Goal: Task Accomplishment & Management: Use online tool/utility

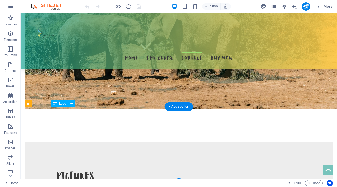
scroll to position [611, 0]
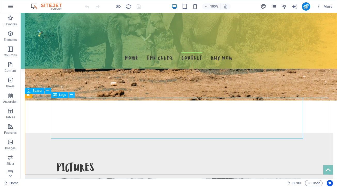
click at [73, 95] on icon at bounding box center [71, 94] width 3 height 5
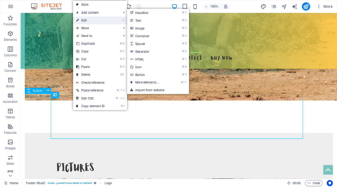
click at [104, 18] on link "⏎ Edit" at bounding box center [90, 21] width 35 height 8
select select "px"
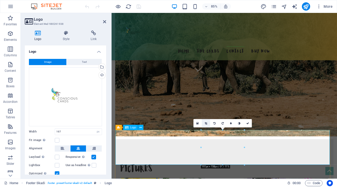
click at [205, 124] on icon at bounding box center [206, 123] width 2 height 3
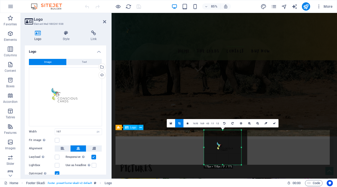
drag, startPoint x: 245, startPoint y: 132, endPoint x: 238, endPoint y: 138, distance: 9.3
click at [238, 138] on div "180 170 160 150 140 130 120 110 100 90 80 70 60 50 40 30 20 10 0 -10 -20 -30 -4…" at bounding box center [222, 147] width 37 height 35
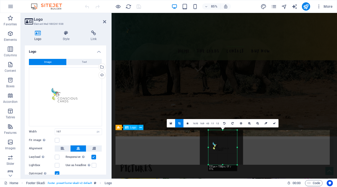
drag, startPoint x: 205, startPoint y: 148, endPoint x: 215, endPoint y: 148, distance: 10.1
click at [215, 148] on div "180 170 160 150 140 130 120 110 100 90 80 70 60 50 40 30 20 10 0 -10 -20 -30 -4…" at bounding box center [222, 147] width 29 height 35
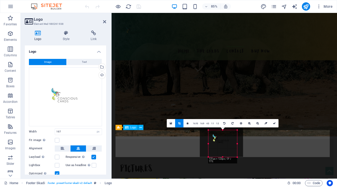
drag, startPoint x: 223, startPoint y: 131, endPoint x: 223, endPoint y: 140, distance: 8.8
click at [223, 140] on div "180 170 160 150 140 130 120 110 100 90 80 70 60 50 40 30 20 10 0 -10 -20 -30 -4…" at bounding box center [222, 143] width 29 height 27
click at [223, 156] on div at bounding box center [222, 139] width 43 height 35
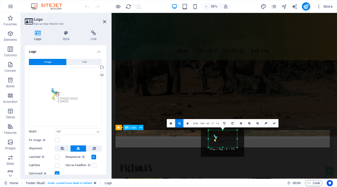
drag, startPoint x: 222, startPoint y: 158, endPoint x: 223, endPoint y: 146, distance: 11.2
click at [223, 146] on div "180 170 160 150 140 130 120 110 100 90 80 70 60 50 40 30 20 10 0 -10 -20 -30 -4…" at bounding box center [222, 138] width 29 height 17
drag, startPoint x: 275, startPoint y: 123, endPoint x: 193, endPoint y: 139, distance: 83.5
click at [275, 123] on icon at bounding box center [274, 123] width 3 height 3
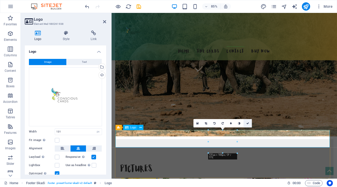
drag, startPoint x: 237, startPoint y: 130, endPoint x: 245, endPoint y: 122, distance: 11.3
click at [245, 122] on div "16:10 16:9 4:3 1:1 1:2 0" at bounding box center [222, 123] width 58 height 8
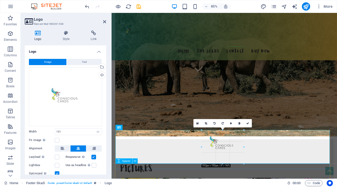
drag, startPoint x: 208, startPoint y: 152, endPoint x: 194, endPoint y: 159, distance: 16.0
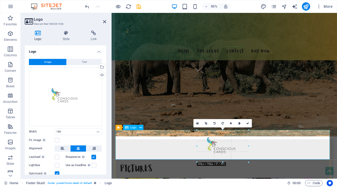
drag, startPoint x: 202, startPoint y: 154, endPoint x: 190, endPoint y: 161, distance: 14.0
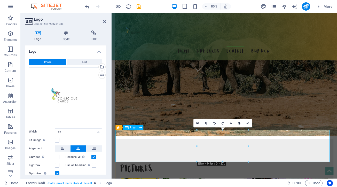
type input "235"
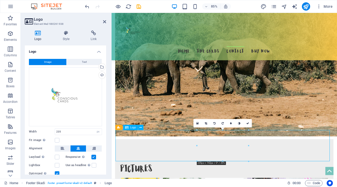
drag, startPoint x: 251, startPoint y: 170, endPoint x: 246, endPoint y: 170, distance: 4.4
drag, startPoint x: 249, startPoint y: 169, endPoint x: 230, endPoint y: 169, distance: 18.9
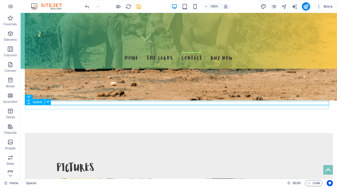
scroll to position [600, 0]
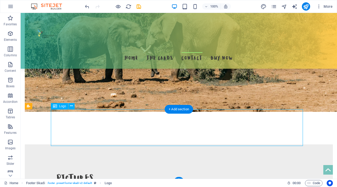
drag, startPoint x: 186, startPoint y: 133, endPoint x: 186, endPoint y: 138, distance: 5.4
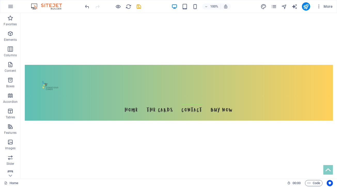
scroll to position [0, 0]
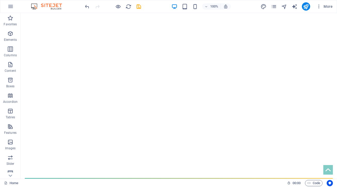
drag, startPoint x: 329, startPoint y: 128, endPoint x: 357, endPoint y: 26, distance: 106.6
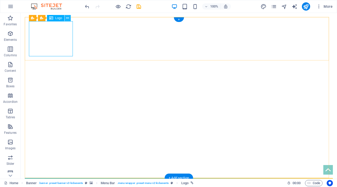
click at [68, 19] on icon at bounding box center [67, 17] width 3 height 5
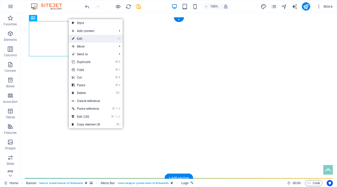
click at [80, 39] on link "⏎ Edit" at bounding box center [86, 39] width 35 height 8
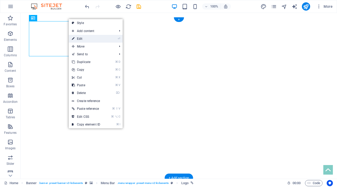
select select "px"
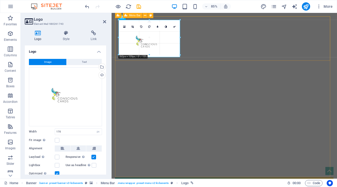
drag, startPoint x: 119, startPoint y: 49, endPoint x: 201, endPoint y: 58, distance: 82.6
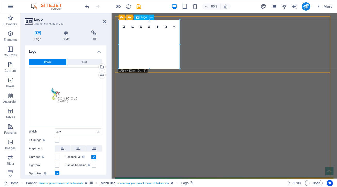
drag, startPoint x: 187, startPoint y: 49, endPoint x: 173, endPoint y: 49, distance: 13.4
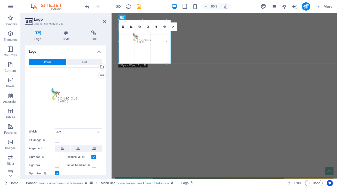
click at [169, 52] on div at bounding box center [145, 42] width 52 height 44
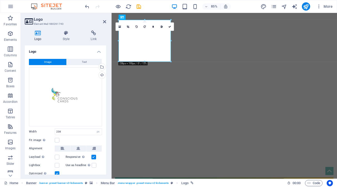
click at [127, 28] on link at bounding box center [128, 26] width 8 height 8
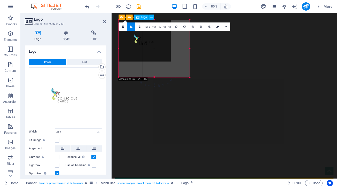
drag, startPoint x: 170, startPoint y: 61, endPoint x: 192, endPoint y: 80, distance: 28.6
click at [192, 80] on div "Drag here to replace the existing content. Press “Ctrl” if you want to create a…" at bounding box center [224, 96] width 225 height 166
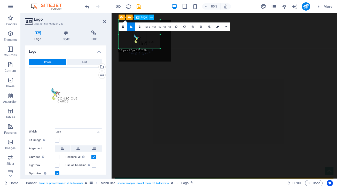
drag, startPoint x: 170, startPoint y: 61, endPoint x: 158, endPoint y: 46, distance: 19.8
click at [158, 46] on div "180 170 160 150 140 130 120 110 100 90 80 70 60 50 40 30 20 10 0 -10 -20 -30 -4…" at bounding box center [140, 34] width 42 height 29
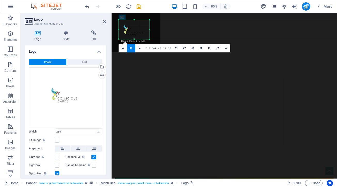
drag, startPoint x: 118, startPoint y: 20, endPoint x: 131, endPoint y: 32, distance: 16.6
click at [131, 32] on div "180 170 160 150 140 130 120 110 100 90 80 70 60 50 40 30 20 10 0 -10 -20 -30 -4…" at bounding box center [134, 29] width 31 height 19
click at [132, 50] on link at bounding box center [131, 48] width 8 height 8
type input "141"
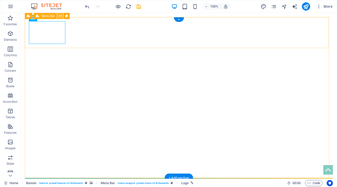
click at [60, 17] on icon at bounding box center [60, 15] width 3 height 5
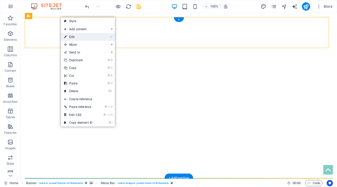
click at [82, 36] on link "⏎ Edit" at bounding box center [78, 37] width 35 height 8
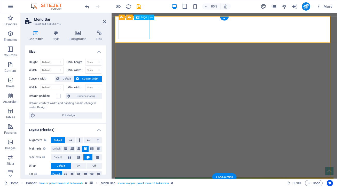
select select "px"
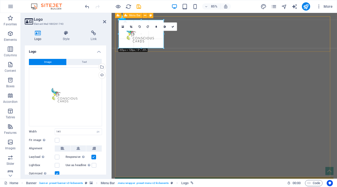
drag, startPoint x: 150, startPoint y: 39, endPoint x: 166, endPoint y: 45, distance: 17.9
type input "206"
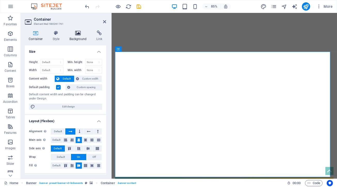
click at [77, 41] on h4 "Background" at bounding box center [79, 35] width 27 height 11
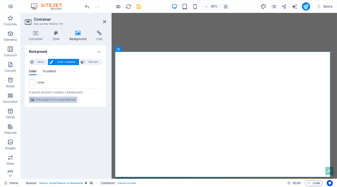
click at [58, 98] on span "Edit background on parent element" at bounding box center [56, 100] width 40 height 6
select select "fade"
select select "ms"
select select "s"
select select "progressive"
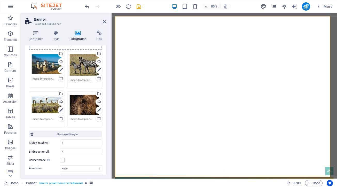
scroll to position [62, 0]
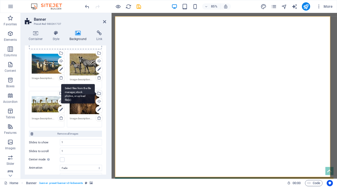
click at [95, 93] on div "Select files from the file manager, stock photos, or upload file(s)" at bounding box center [78, 93] width 34 height 19
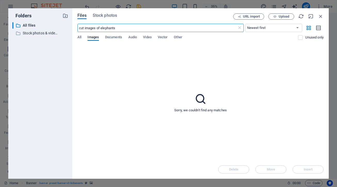
type input "cut images of elephants"
click at [100, 13] on div "Files Stock photos URL import Upload cut images of elephants ​ Newest first Old…" at bounding box center [200, 93] width 256 height 170
click at [111, 12] on div "Files Stock photos URL import Upload cut images of elephants ​ Newest first Old…" at bounding box center [200, 93] width 256 height 170
click at [111, 14] on span "Stock photos" at bounding box center [105, 15] width 24 height 6
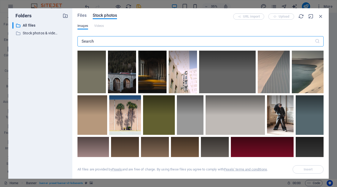
click at [103, 43] on input "text" at bounding box center [195, 41] width 237 height 10
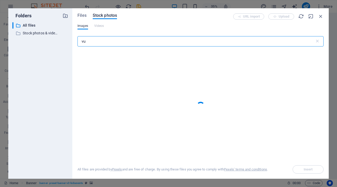
type input "v"
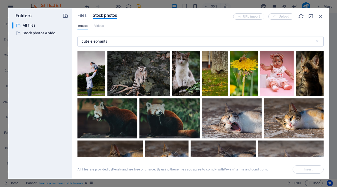
scroll to position [845, 0]
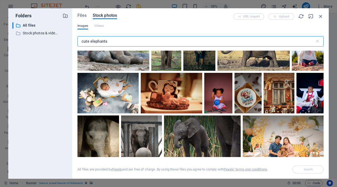
drag, startPoint x: 91, startPoint y: 41, endPoint x: 71, endPoint y: 41, distance: 20.1
click at [71, 41] on div "Folders ​ All files All files ​ Stock photos & videos Stock photos & videos Fil…" at bounding box center [168, 93] width 321 height 170
type input "elephants"
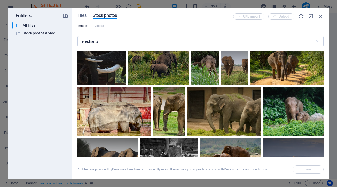
scroll to position [2027, 0]
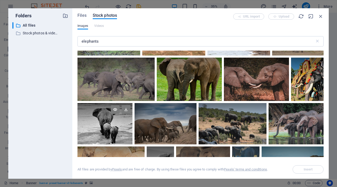
click at [105, 122] on div at bounding box center [104, 123] width 55 height 41
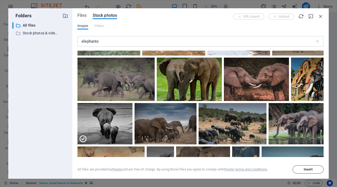
click at [313, 168] on span "Insert" at bounding box center [308, 169] width 26 height 3
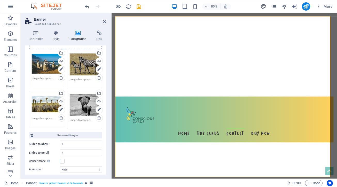
scroll to position [0, 0]
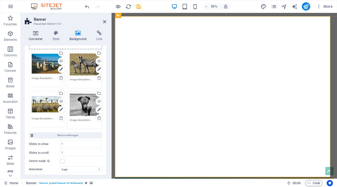
click at [38, 36] on h4 "Container" at bounding box center [37, 35] width 24 height 11
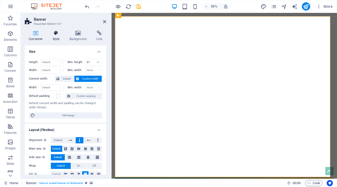
click at [58, 35] on icon at bounding box center [56, 32] width 15 height 5
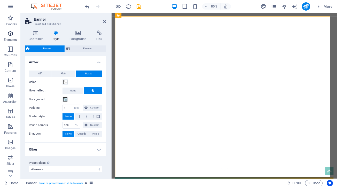
click at [11, 39] on p "Elements" at bounding box center [10, 40] width 13 height 4
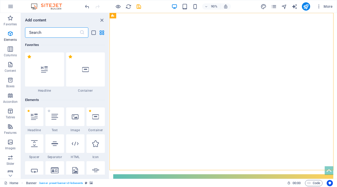
scroll to position [55, 0]
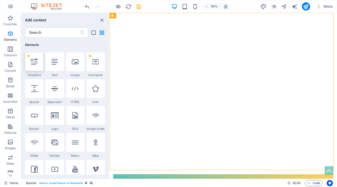
drag, startPoint x: 39, startPoint y: 67, endPoint x: 27, endPoint y: 96, distance: 31.0
click at [39, 67] on div at bounding box center [34, 61] width 18 height 19
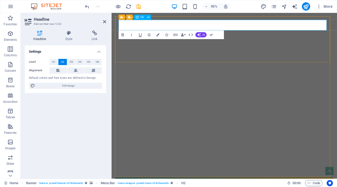
click at [122, 19] on div "Menu Bar Banner H2" at bounding box center [136, 17] width 35 height 5
click at [122, 18] on div "Banner Menu Bar" at bounding box center [135, 15] width 41 height 5
click at [144, 17] on icon at bounding box center [145, 15] width 2 height 5
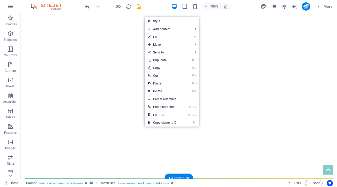
click at [53, 182] on div "messages from the wild" at bounding box center [179, 188] width 300 height 12
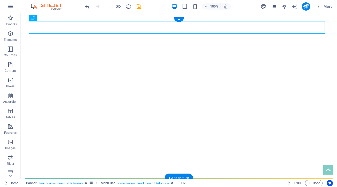
click at [70, 182] on div "messages from the wild" at bounding box center [179, 188] width 300 height 12
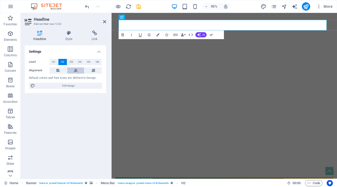
click at [74, 71] on icon at bounding box center [76, 70] width 4 height 6
click at [67, 33] on icon at bounding box center [69, 32] width 24 height 5
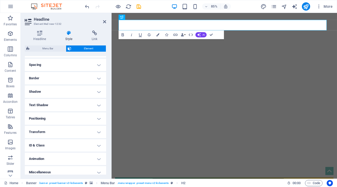
scroll to position [99, 0]
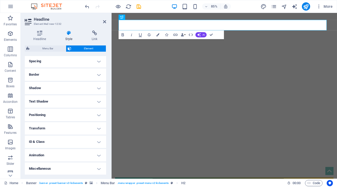
click at [83, 113] on h4 "Positioning" at bounding box center [65, 115] width 81 height 12
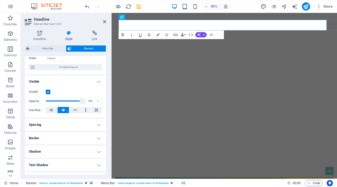
scroll to position [0, 0]
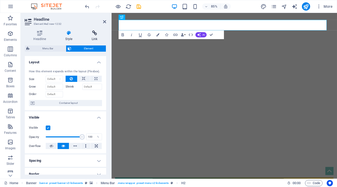
click at [97, 34] on icon at bounding box center [94, 32] width 23 height 5
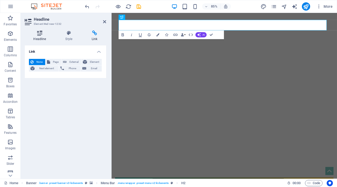
click at [38, 38] on h4 "Headline" at bounding box center [41, 35] width 32 height 11
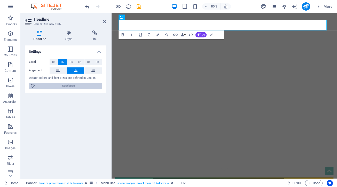
click at [61, 83] on span "Edit design" at bounding box center [69, 86] width 64 height 6
select select "px"
select select "300"
select select "px"
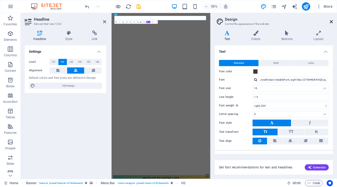
drag, startPoint x: 332, startPoint y: 21, endPoint x: 103, endPoint y: 11, distance: 228.8
click at [332, 21] on icon at bounding box center [331, 22] width 3 height 4
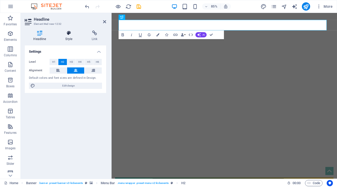
click at [67, 34] on icon at bounding box center [69, 32] width 24 height 5
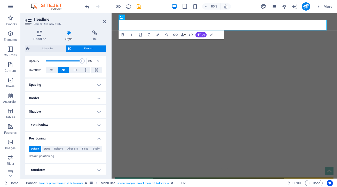
scroll to position [109, 0]
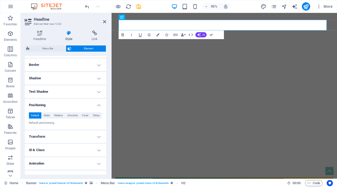
click at [49, 134] on h4 "Transform" at bounding box center [65, 136] width 81 height 12
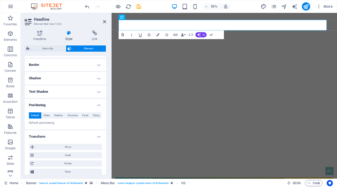
scroll to position [118, 0]
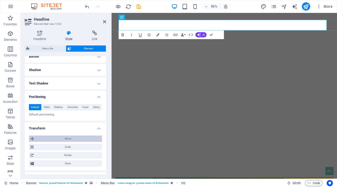
click at [82, 136] on span "Move" at bounding box center [68, 139] width 65 height 6
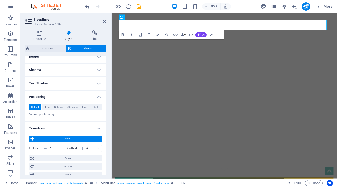
click at [98, 128] on h4 "Transform" at bounding box center [65, 126] width 81 height 9
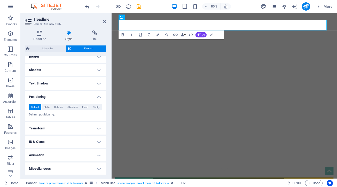
scroll to position [117, 0]
click at [79, 167] on h4 "Miscellaneous" at bounding box center [65, 169] width 81 height 12
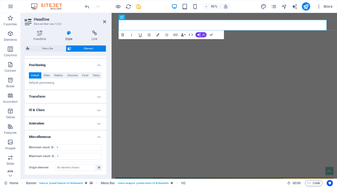
click at [98, 135] on h4 "Miscellaneous" at bounding box center [65, 135] width 81 height 9
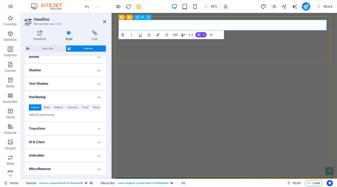
click at [149, 18] on icon at bounding box center [148, 17] width 2 height 5
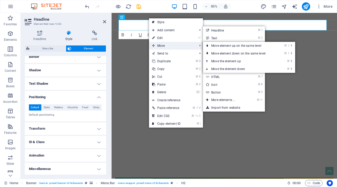
click at [173, 47] on span "Move" at bounding box center [172, 46] width 46 height 8
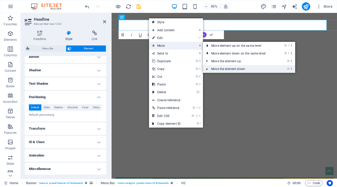
click at [228, 68] on link "⌘ ⬇ Move the element down" at bounding box center [239, 69] width 73 height 8
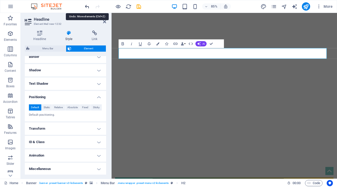
click at [89, 6] on icon "undo" at bounding box center [87, 7] width 6 height 6
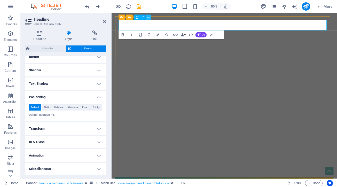
click at [150, 19] on icon at bounding box center [148, 17] width 2 height 5
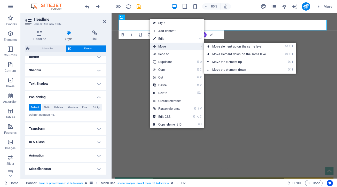
drag, startPoint x: 191, startPoint y: 40, endPoint x: 191, endPoint y: 45, distance: 4.9
click at [191, 45] on ul "Style Add content ⌘ 1 Headline ⌘ 2 Text ⌘ 3 Image ⌘ 4 Container ⌘ 5 Spacer ⌘ 6 …" at bounding box center [177, 73] width 54 height 109
click at [179, 43] on span "Move" at bounding box center [173, 47] width 46 height 8
click at [166, 47] on span "Move" at bounding box center [173, 47] width 46 height 8
drag, startPoint x: 237, startPoint y: 53, endPoint x: 155, endPoint y: 50, distance: 82.2
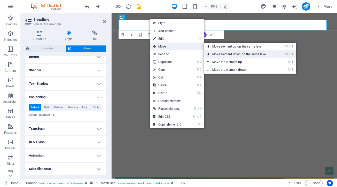
click at [237, 53] on link "⌘ ⇧ ⬇ Move element down on the same level" at bounding box center [240, 54] width 73 height 8
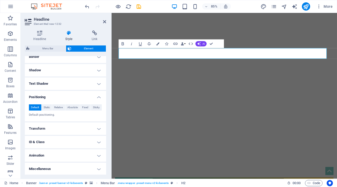
click at [91, 5] on div at bounding box center [113, 6] width 58 height 8
click at [88, 6] on icon "undo" at bounding box center [87, 7] width 6 height 6
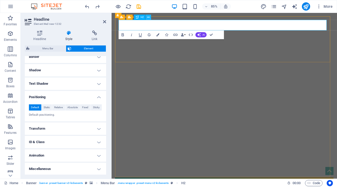
click at [149, 18] on icon at bounding box center [148, 17] width 2 height 5
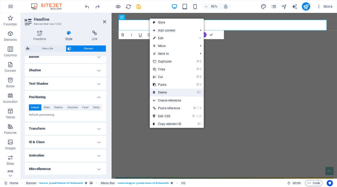
click at [176, 93] on link "⌦ Delete" at bounding box center [167, 93] width 35 height 8
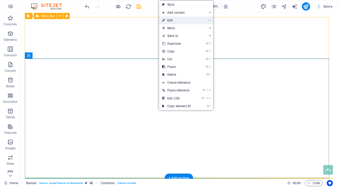
click at [185, 21] on link "⏎ Edit" at bounding box center [176, 21] width 35 height 8
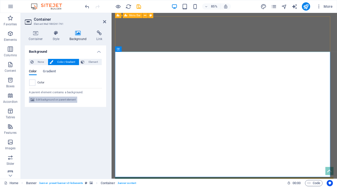
click at [71, 100] on span "Edit background on parent element" at bounding box center [56, 100] width 40 height 6
select select "fade"
select select "ms"
select select "s"
select select "progressive"
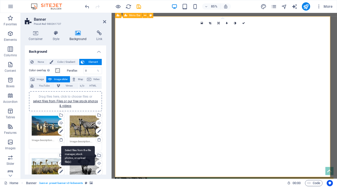
click at [95, 155] on div "Select files from the file manager, stock photos, or upload file(s)" at bounding box center [78, 155] width 34 height 19
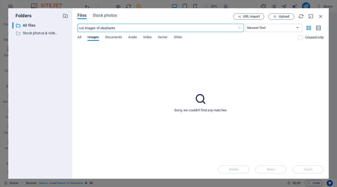
drag, startPoint x: 108, startPoint y: 27, endPoint x: 68, endPoint y: 22, distance: 40.3
click at [68, 22] on div "Folders ​ All files All files ​ Stock photos & videos Stock photos & videos Fil…" at bounding box center [168, 93] width 321 height 170
click at [107, 18] on button "Stock photos" at bounding box center [105, 16] width 24 height 6
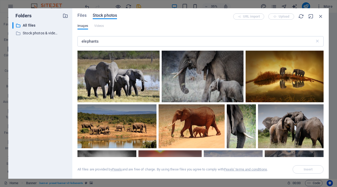
click at [108, 16] on span "Stock photos" at bounding box center [105, 15] width 24 height 6
click at [123, 43] on input "elephants" at bounding box center [195, 41] width 237 height 10
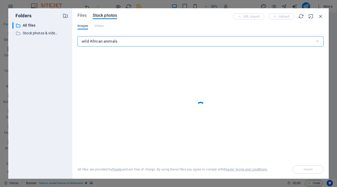
type input "wild African animals"
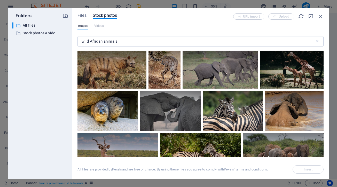
scroll to position [2226, 0]
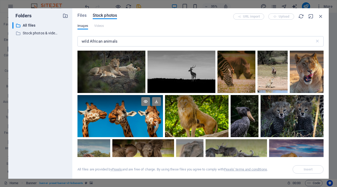
click at [128, 121] on div at bounding box center [119, 116] width 85 height 42
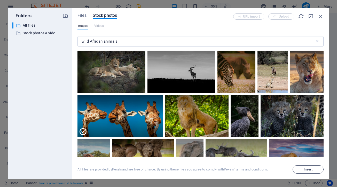
click at [306, 168] on span "Insert" at bounding box center [308, 169] width 9 height 3
click at [307, 169] on span "Insert" at bounding box center [308, 169] width 9 height 3
click at [135, 116] on div at bounding box center [119, 126] width 85 height 21
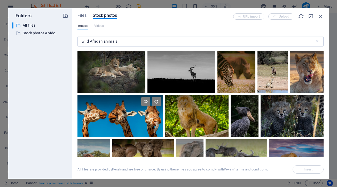
click at [148, 101] on div at bounding box center [119, 105] width 85 height 21
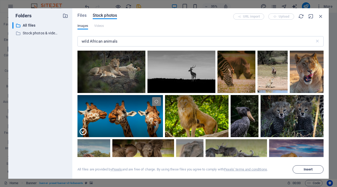
click at [314, 170] on span "Insert" at bounding box center [308, 169] width 26 height 3
click at [313, 170] on span "Insert" at bounding box center [308, 169] width 26 height 3
click at [312, 170] on span "Insert" at bounding box center [308, 169] width 9 height 3
